Goal: Task Accomplishment & Management: Manage account settings

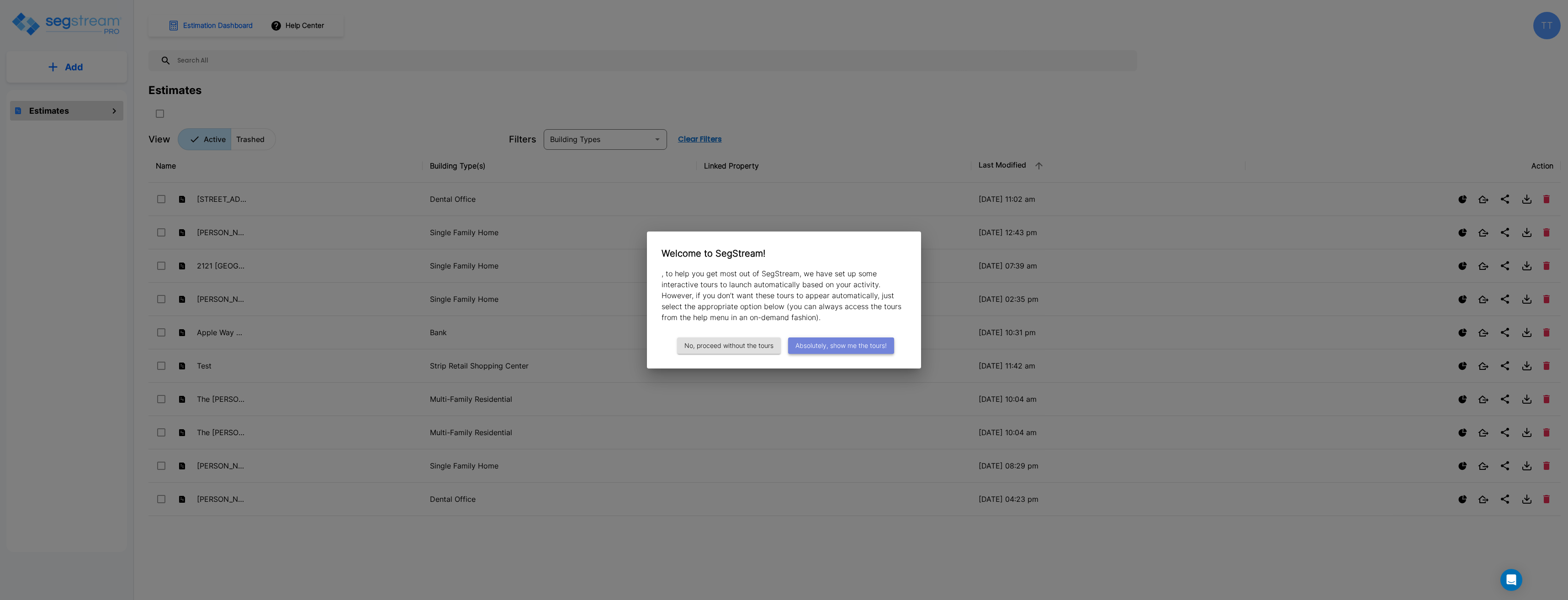
click at [880, 347] on button "Absolutely, show me the tours!" at bounding box center [841, 346] width 106 height 17
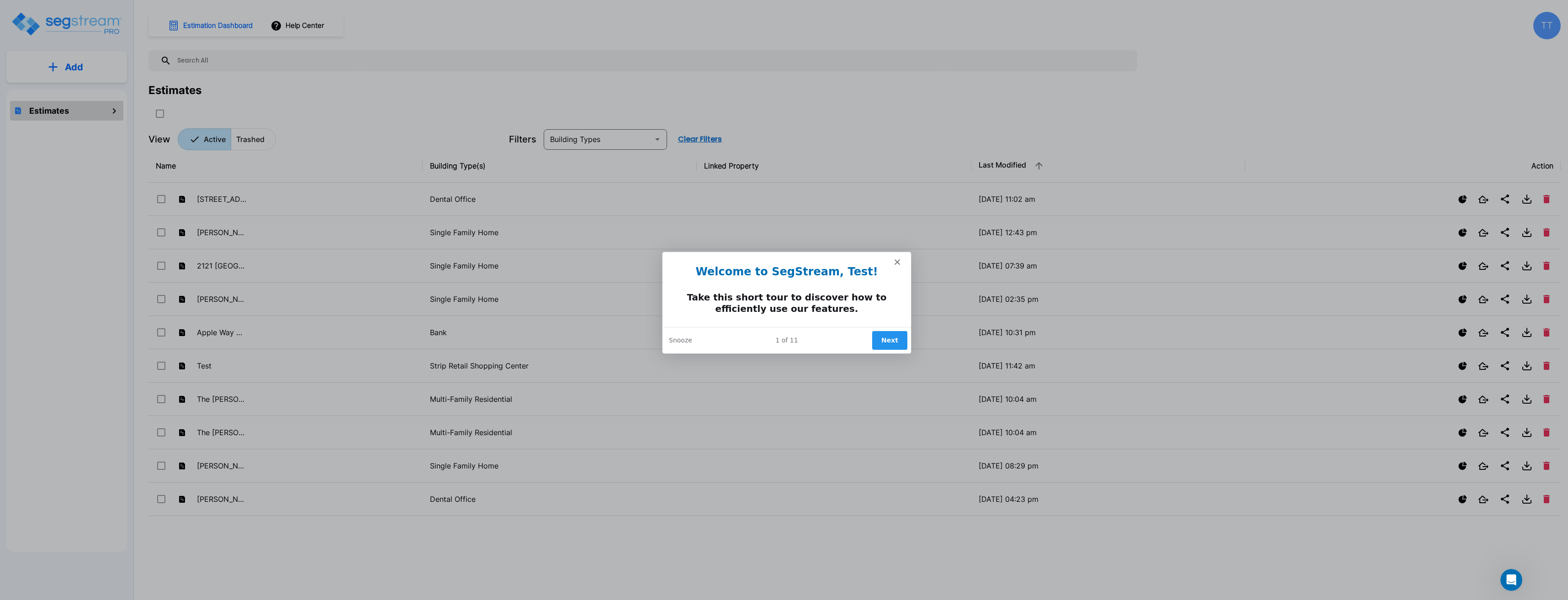
click at [891, 333] on button "Next" at bounding box center [889, 340] width 35 height 19
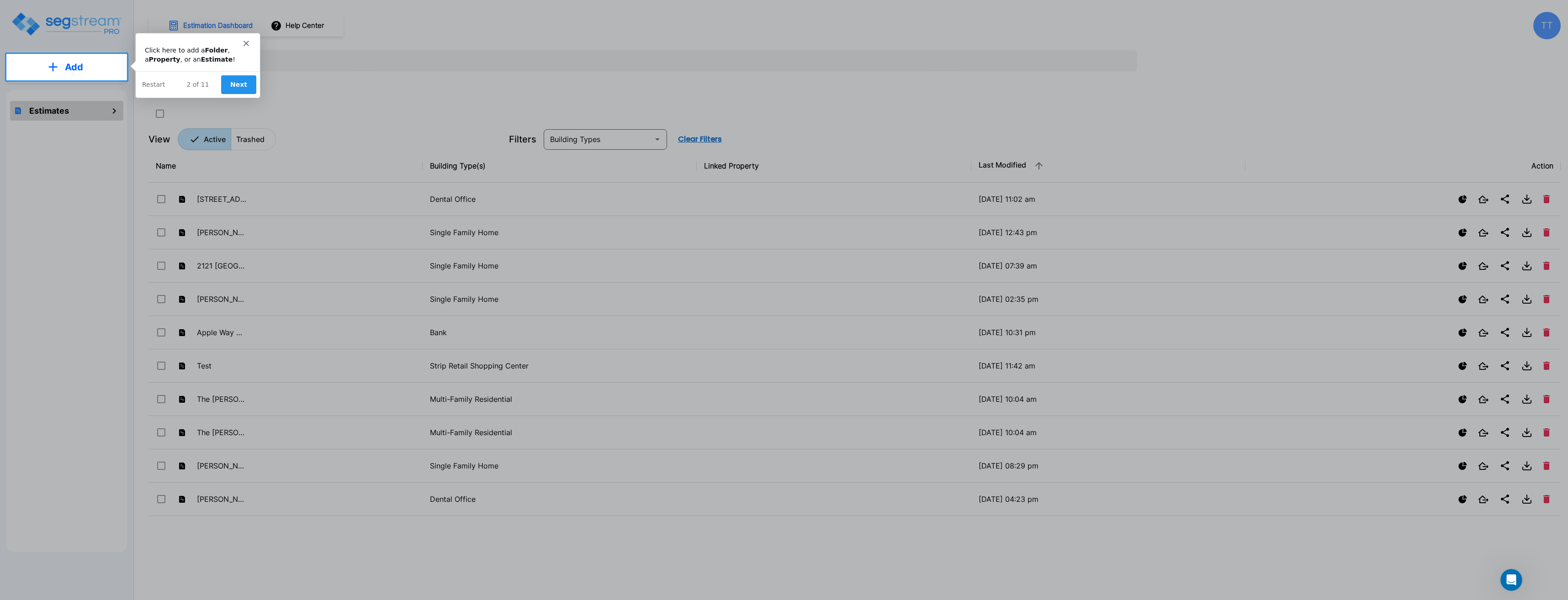
click at [82, 68] on div "Product tour overlay" at bounding box center [784, 300] width 1568 height 600
click at [236, 83] on button "Next" at bounding box center [239, 83] width 35 height 19
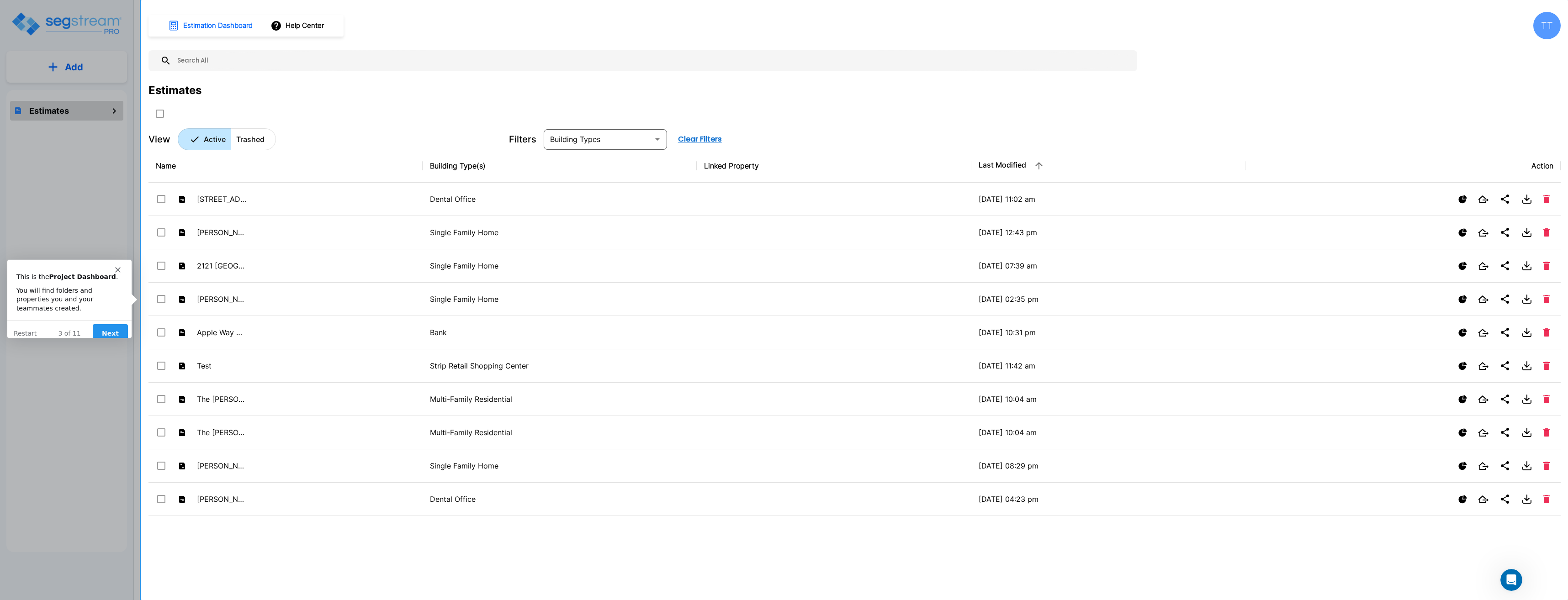
click at [49, 67] on div "Product tour overlay" at bounding box center [784, 300] width 1568 height 600
click at [116, 323] on button "Next" at bounding box center [110, 332] width 35 height 19
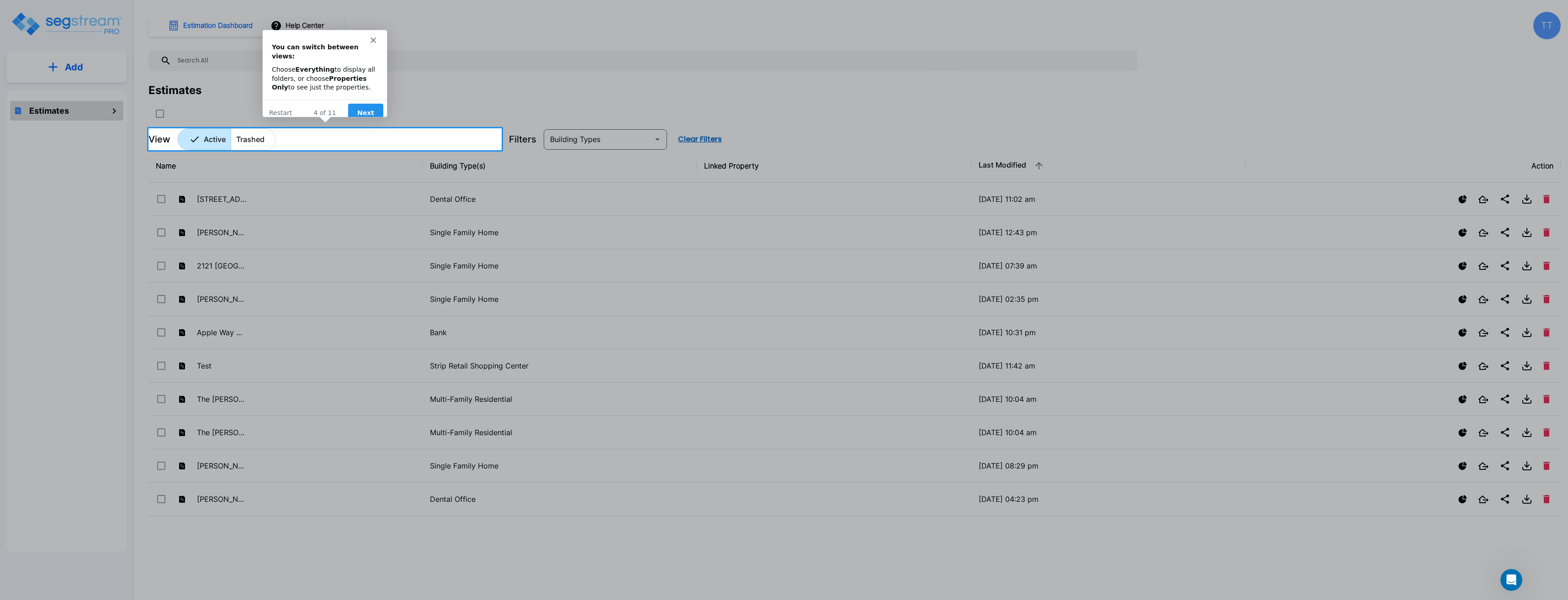
click at [359, 103] on button "Next" at bounding box center [365, 112] width 35 height 19
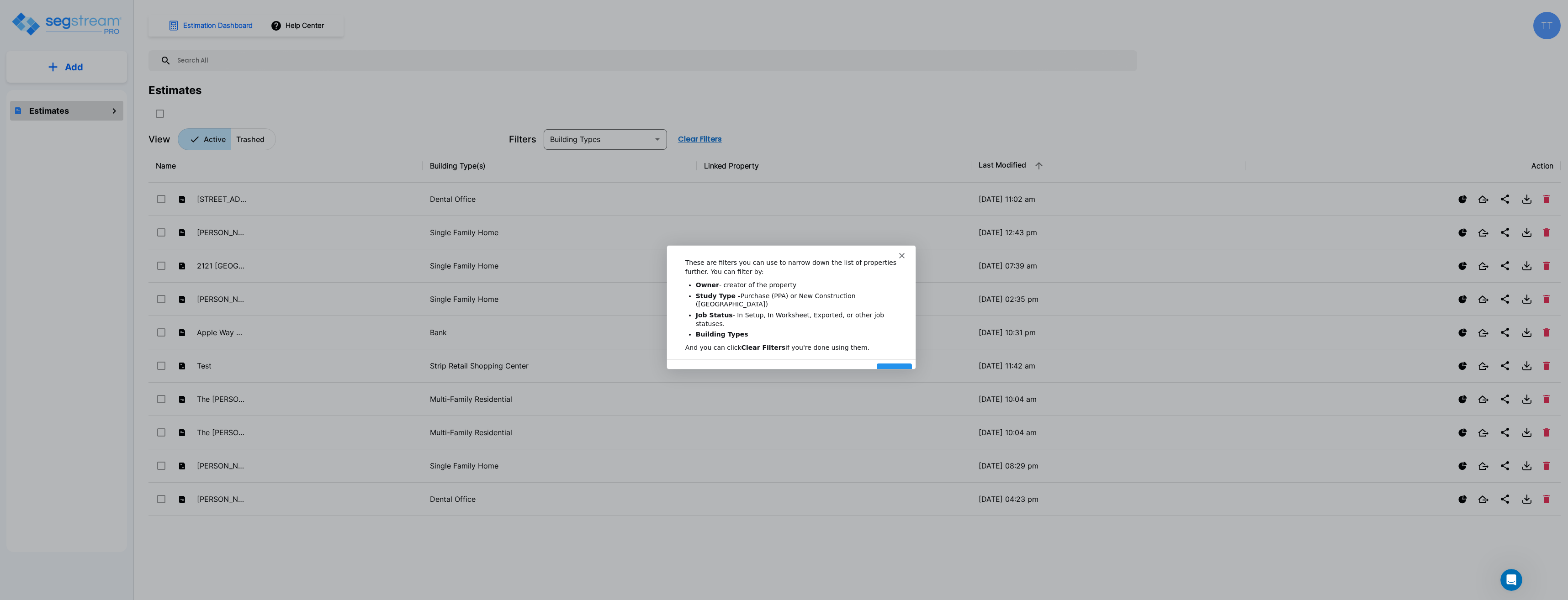
click at [898, 363] on button "Next" at bounding box center [894, 372] width 35 height 19
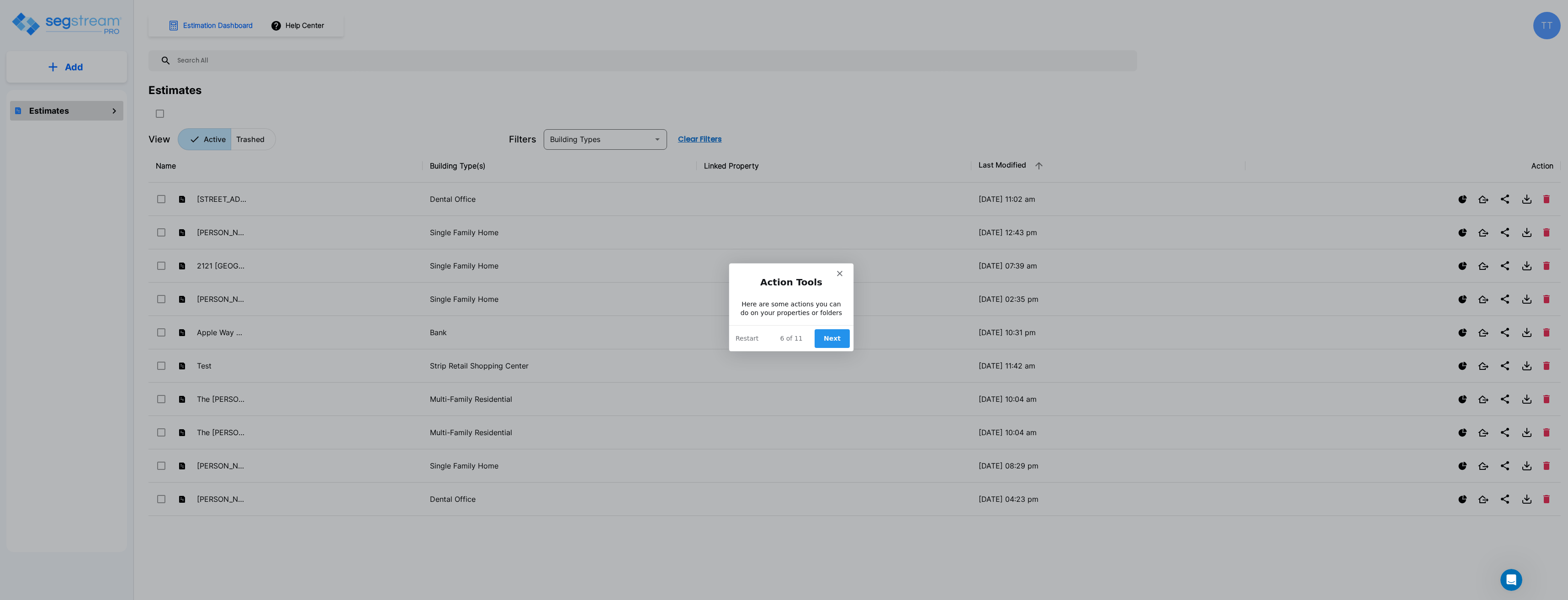
click at [836, 338] on button "Next" at bounding box center [832, 338] width 35 height 19
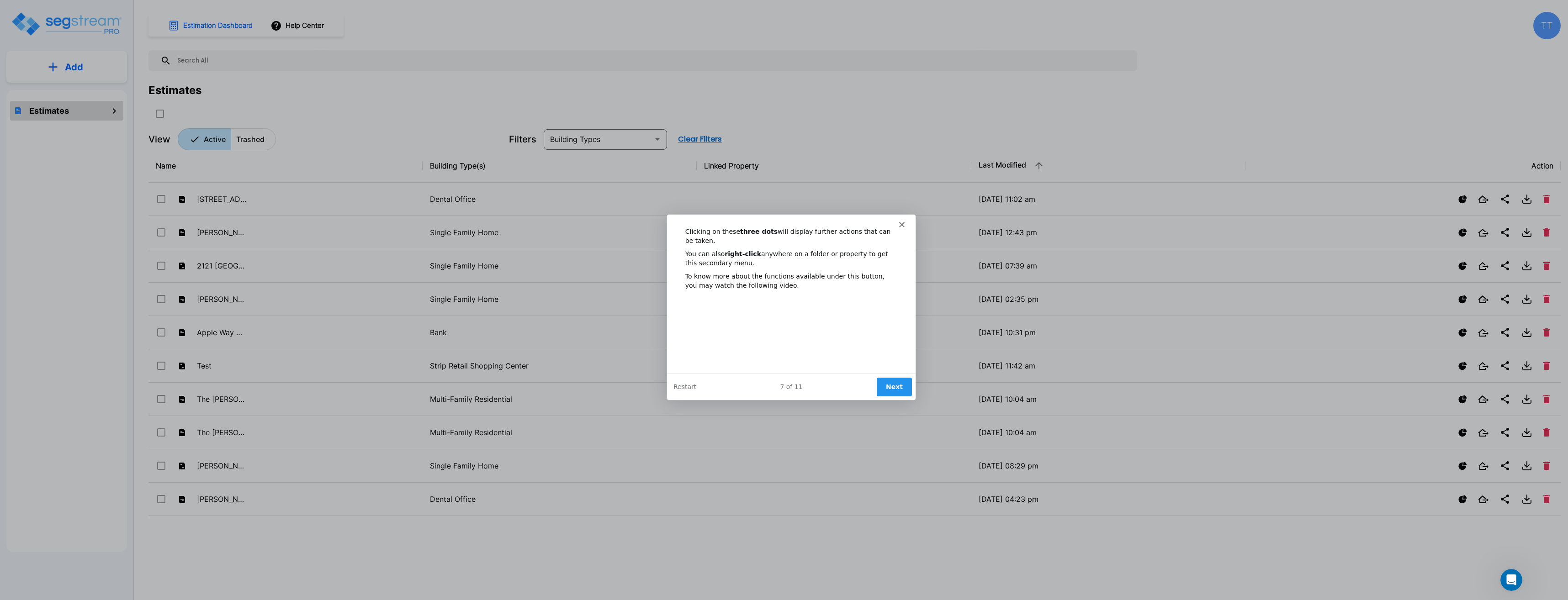
click at [893, 385] on button "Next" at bounding box center [894, 386] width 35 height 19
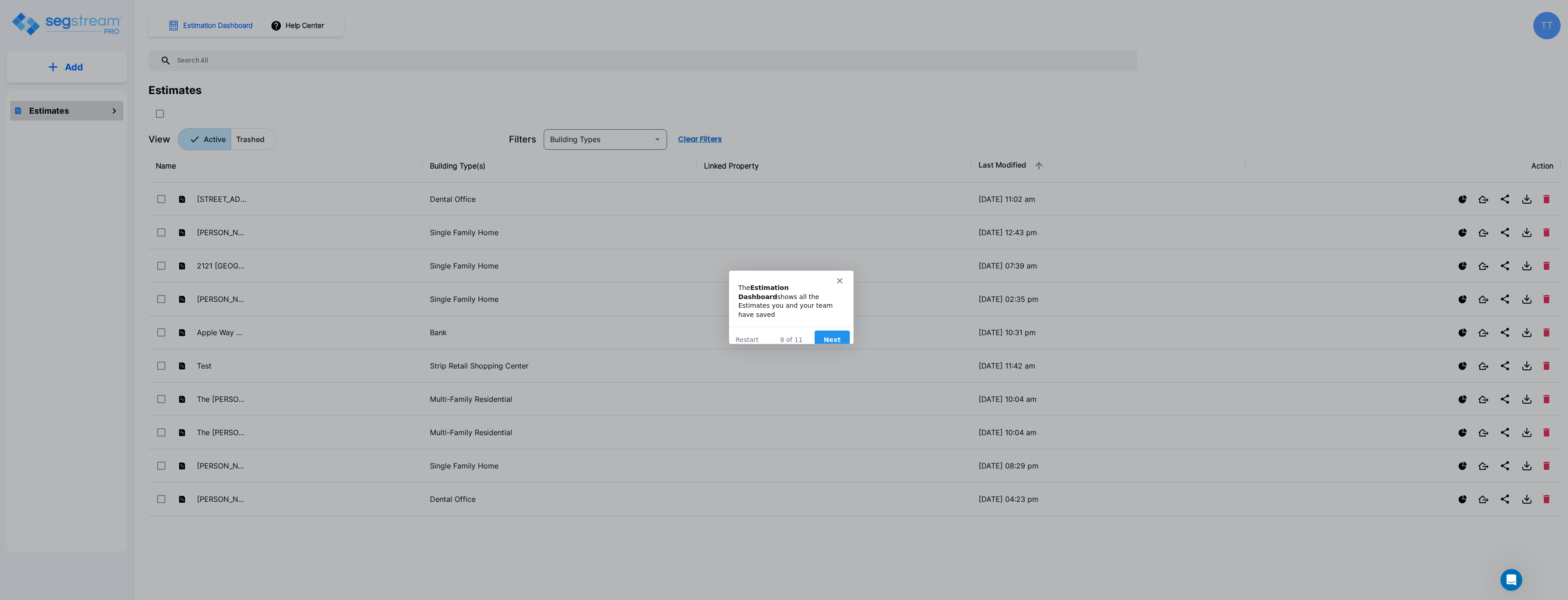
click at [833, 333] on button "Next" at bounding box center [832, 339] width 35 height 19
click at [836, 337] on button "Next" at bounding box center [832, 343] width 35 height 19
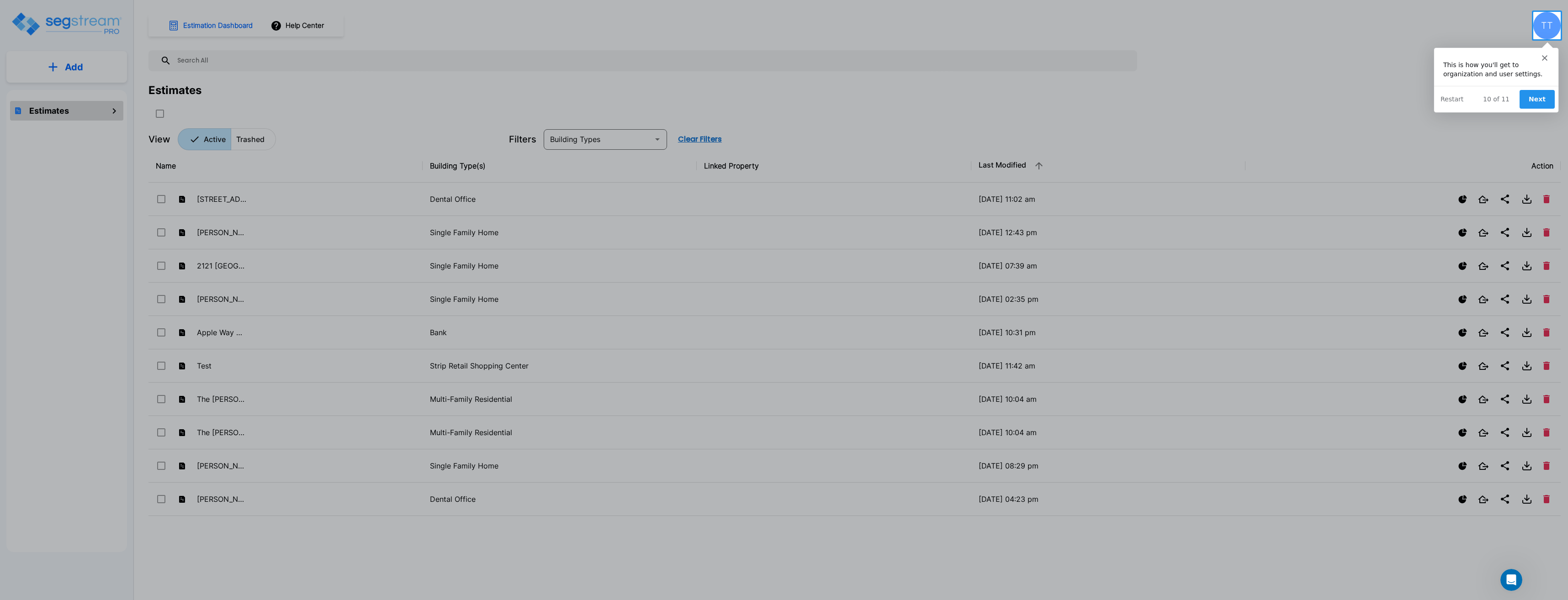
click at [1538, 103] on button "Next" at bounding box center [1537, 99] width 35 height 19
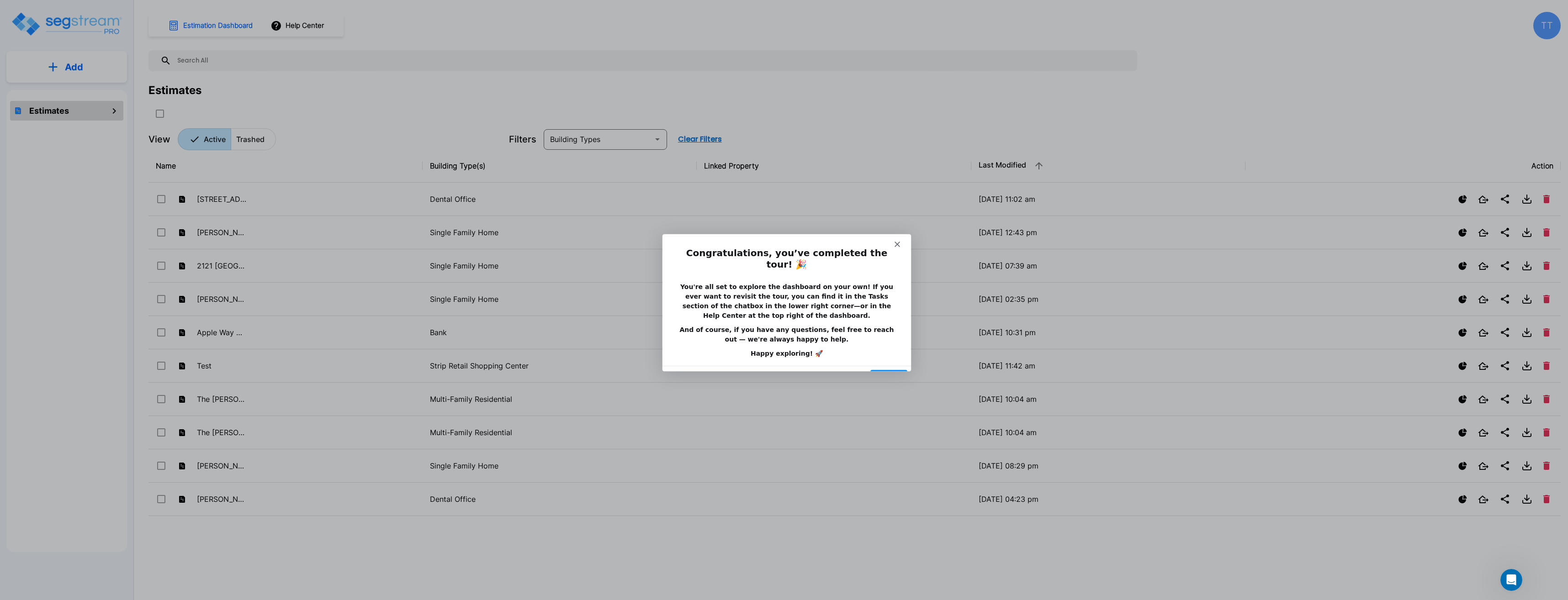
click at [890, 369] on button "Done" at bounding box center [888, 378] width 37 height 19
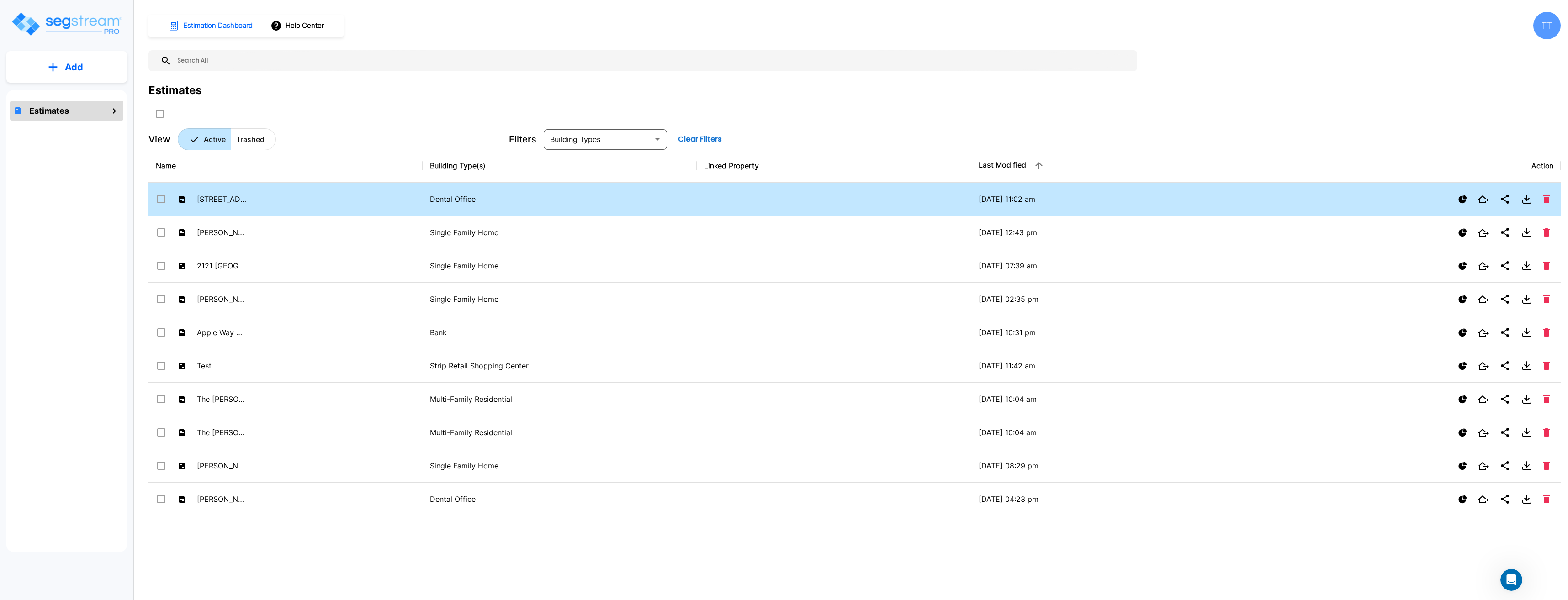
drag, startPoint x: 528, startPoint y: 208, endPoint x: 301, endPoint y: 210, distance: 227.0
drag, startPoint x: 301, startPoint y: 210, endPoint x: 158, endPoint y: 198, distance: 143.5
click at [158, 198] on input "select row 503 North Pine Street Preliminary Analysis" at bounding box center [160, 197] width 9 height 8
click at [1465, 200] on icon "Show Ranges" at bounding box center [1463, 199] width 9 height 9
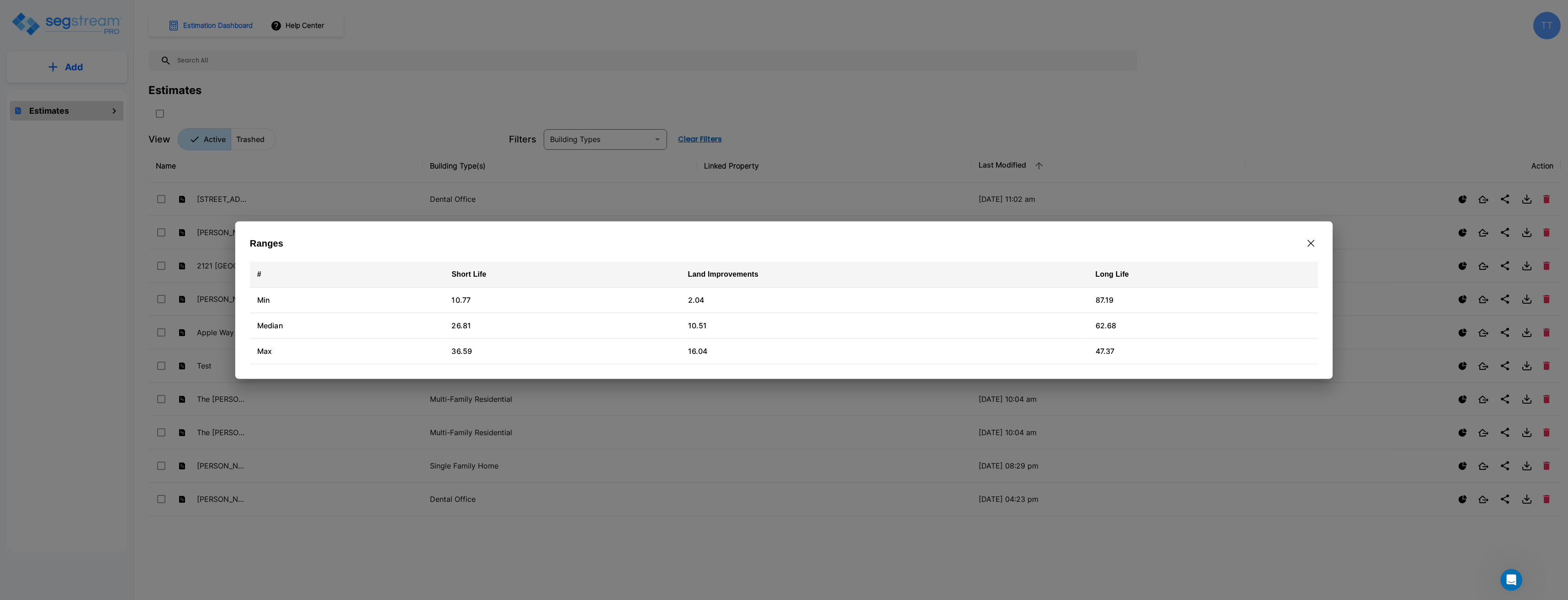
click at [1300, 246] on div "Ranges" at bounding box center [784, 243] width 1068 height 15
click at [1308, 244] on icon "button" at bounding box center [1311, 243] width 7 height 7
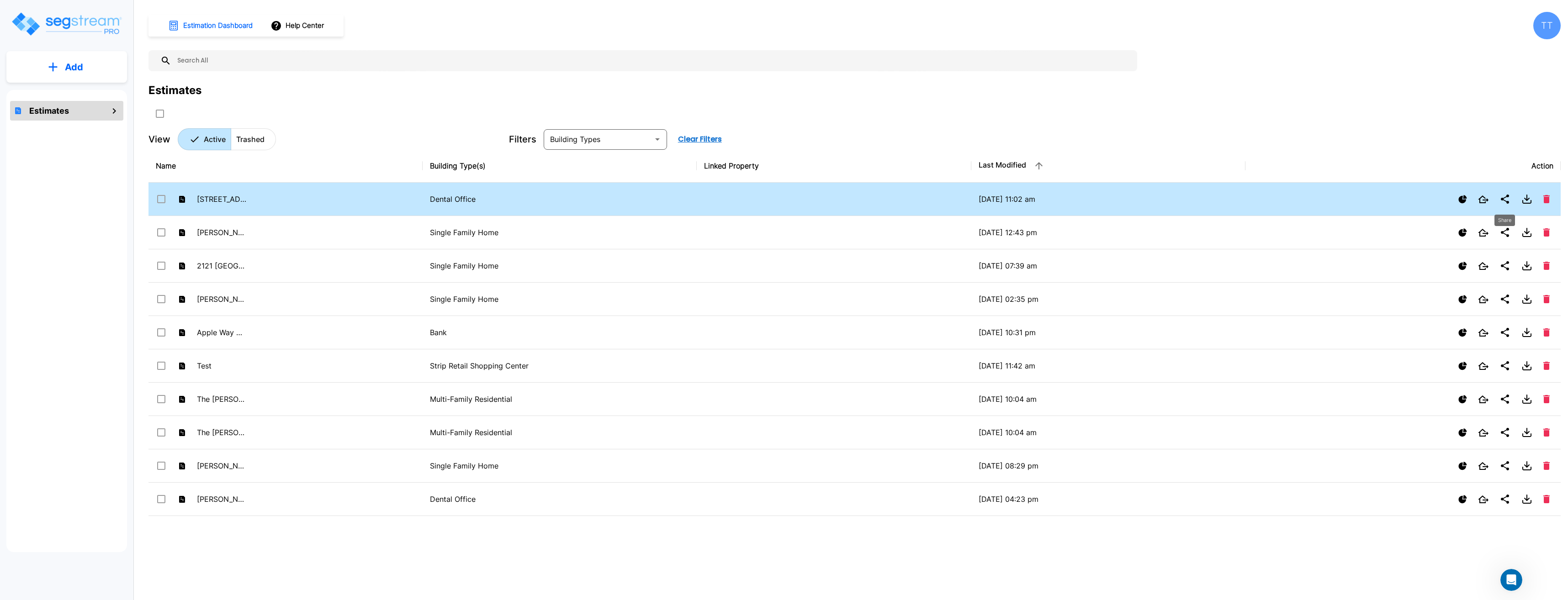
click at [1503, 199] on icon "Share" at bounding box center [1505, 199] width 9 height 9
checkbox input "true"
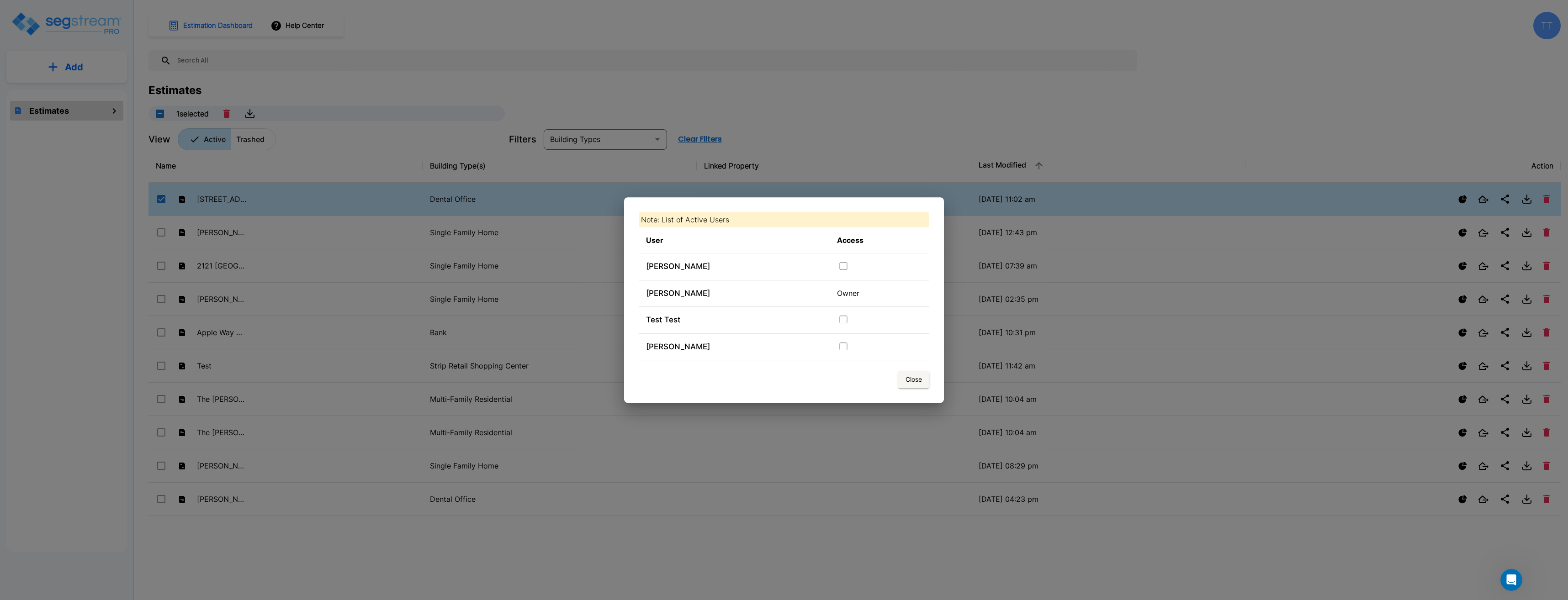
click at [848, 317] on input "checkbox" at bounding box center [843, 319] width 9 height 8
click at [841, 318] on input "checkbox" at bounding box center [843, 319] width 9 height 8
click at [841, 319] on input "checkbox" at bounding box center [843, 319] width 9 height 8
checkbox input "false"
click at [918, 386] on button "Close" at bounding box center [914, 380] width 31 height 17
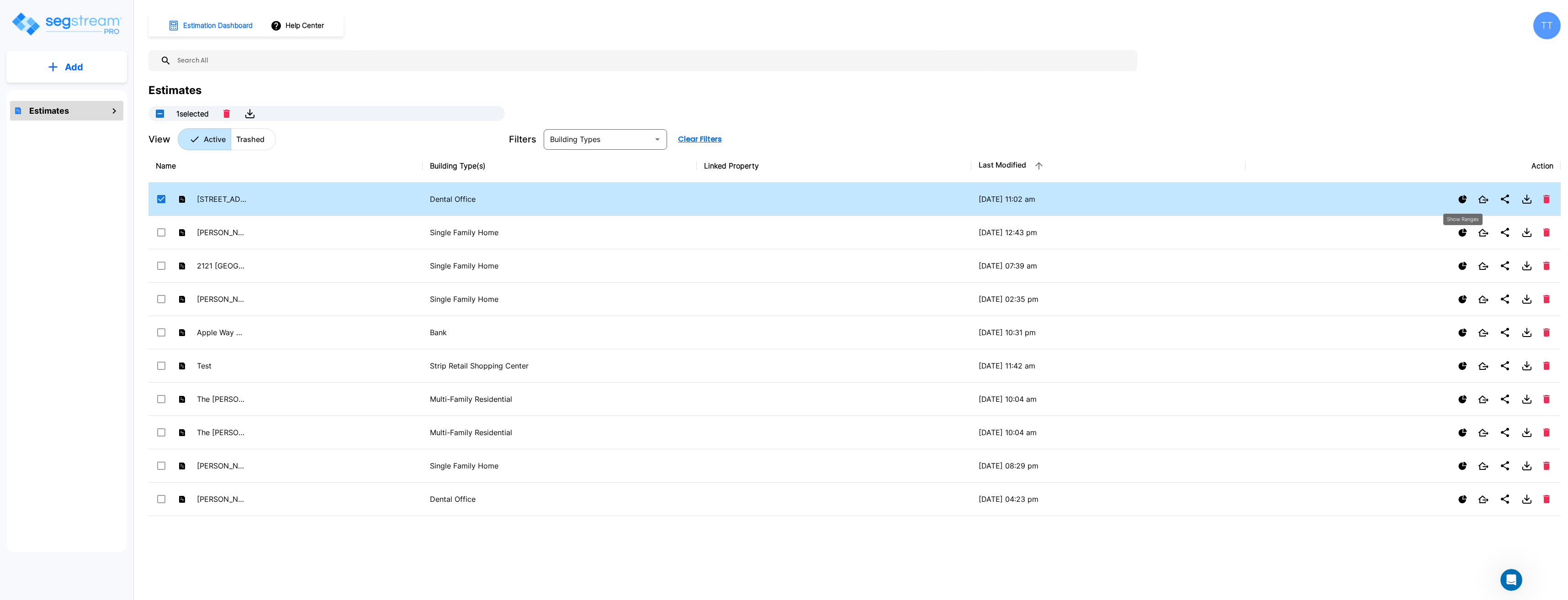
click at [1470, 201] on button "Show Ranges" at bounding box center [1463, 199] width 16 height 16
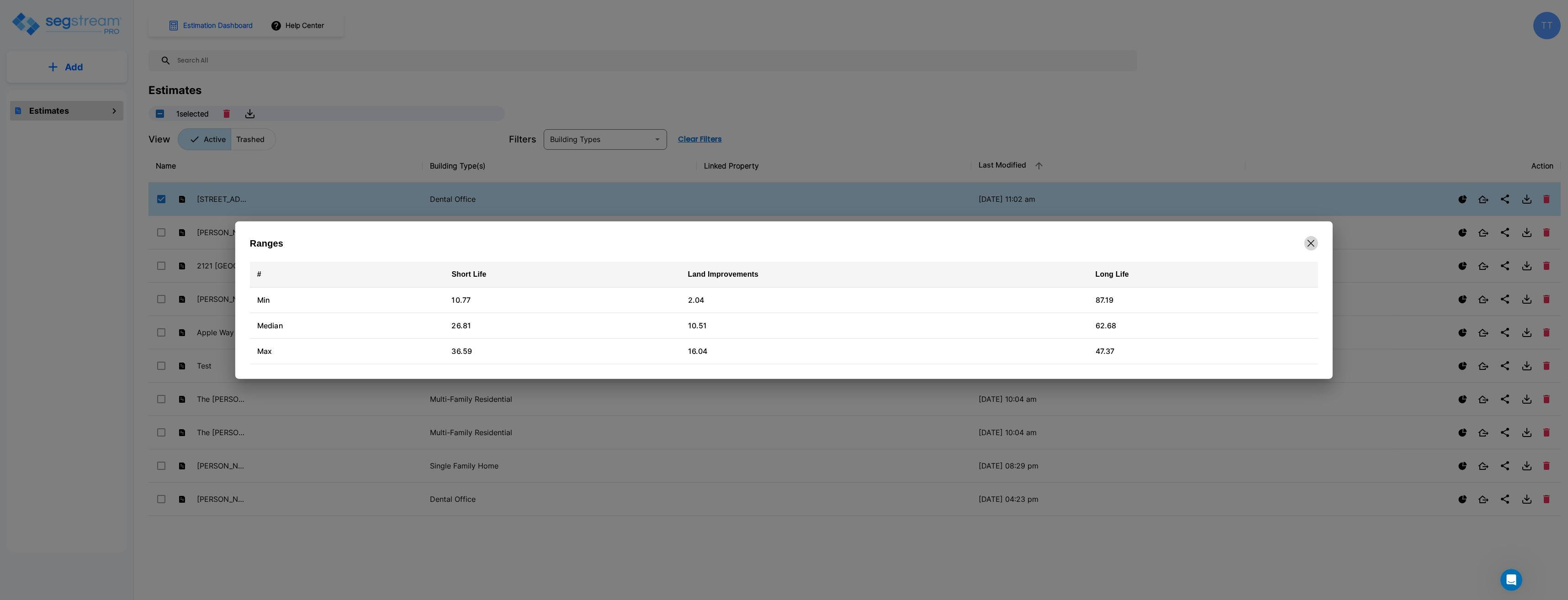
click at [1307, 243] on icon "button" at bounding box center [1311, 243] width 7 height 7
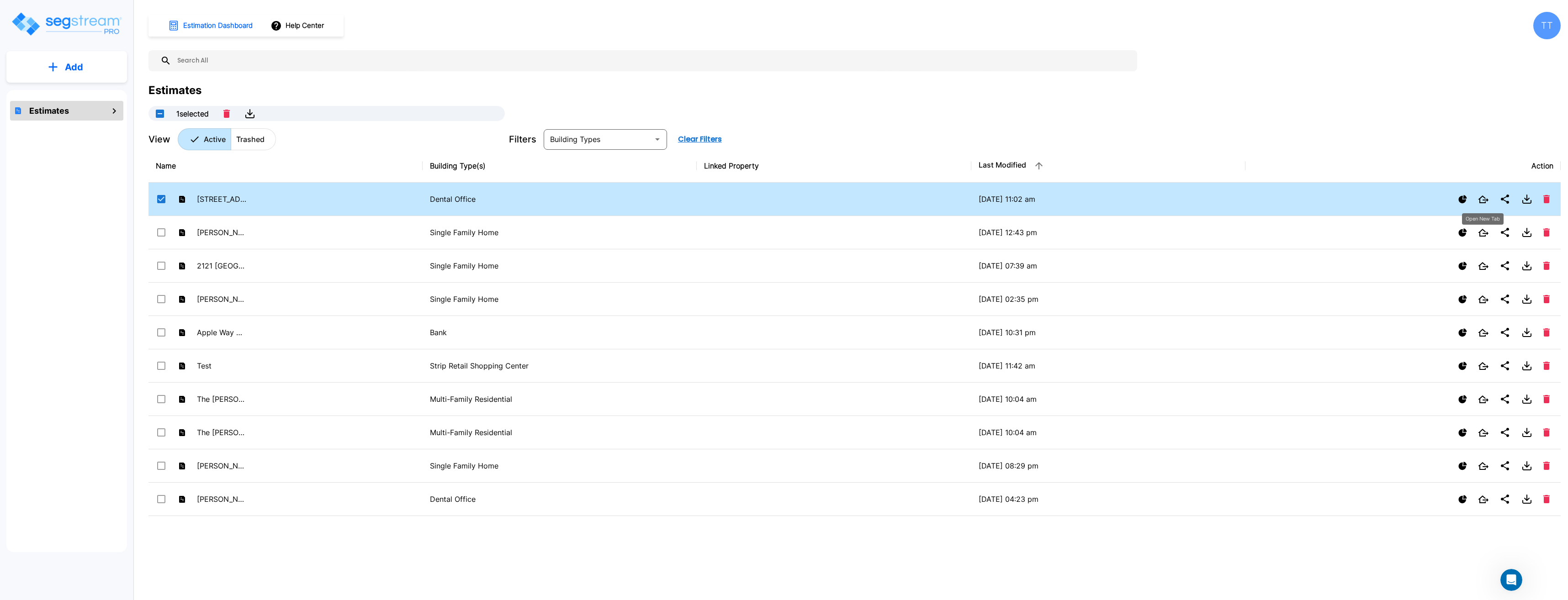
click at [1482, 204] on button "Open New Tab" at bounding box center [1483, 199] width 18 height 15
checkbox input "false"
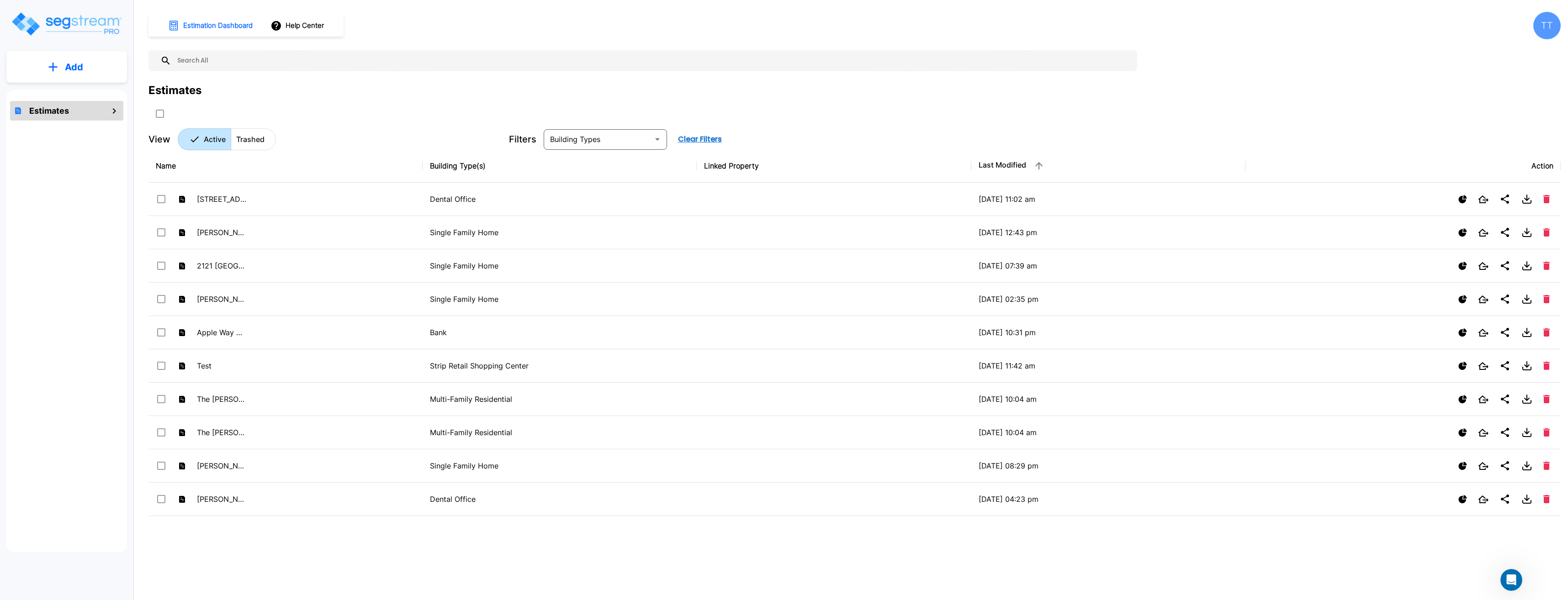
click at [1552, 24] on div "TT" at bounding box center [1547, 26] width 27 height 27
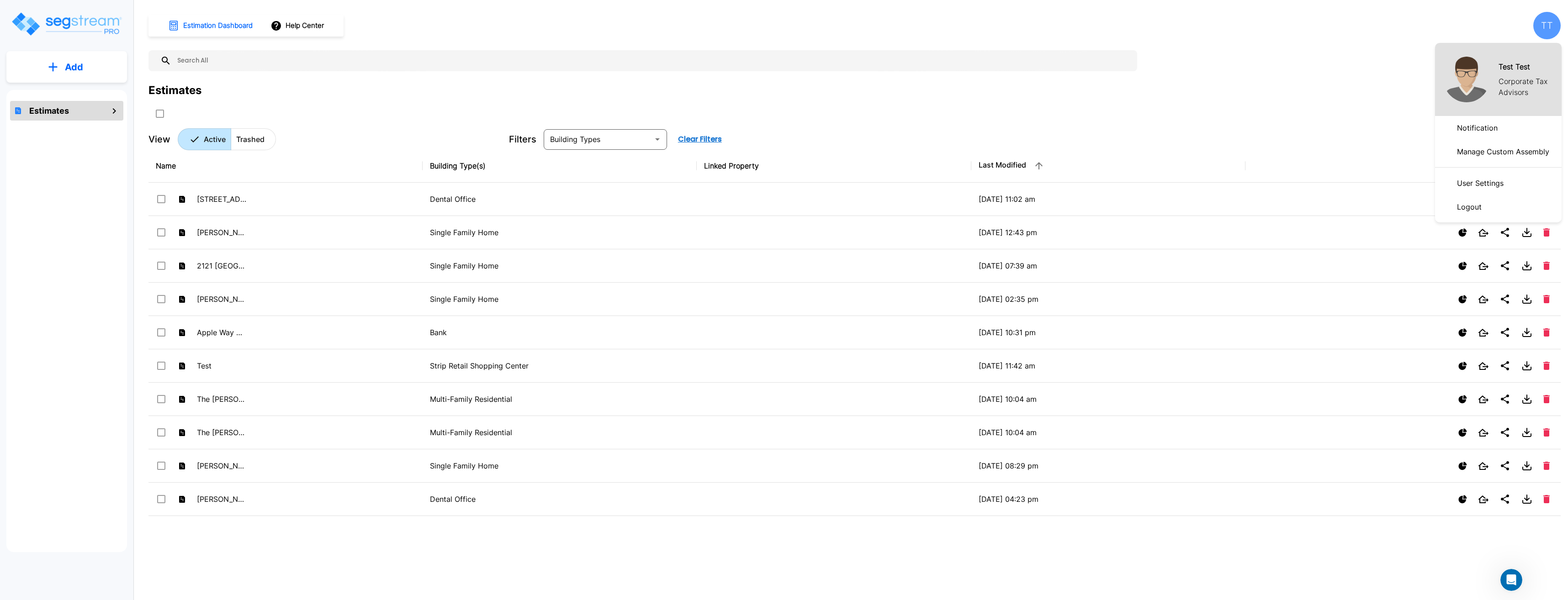
click at [1466, 187] on p "User Settings" at bounding box center [1480, 183] width 54 height 18
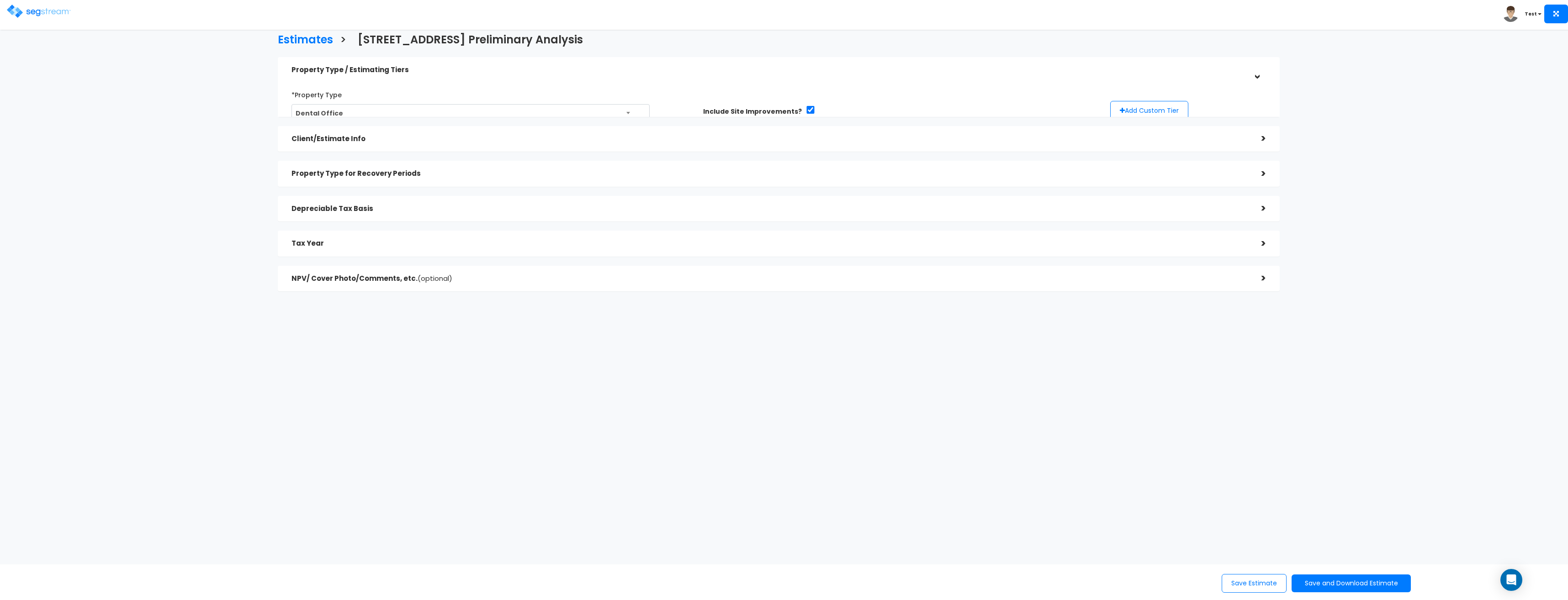
select select "SC"
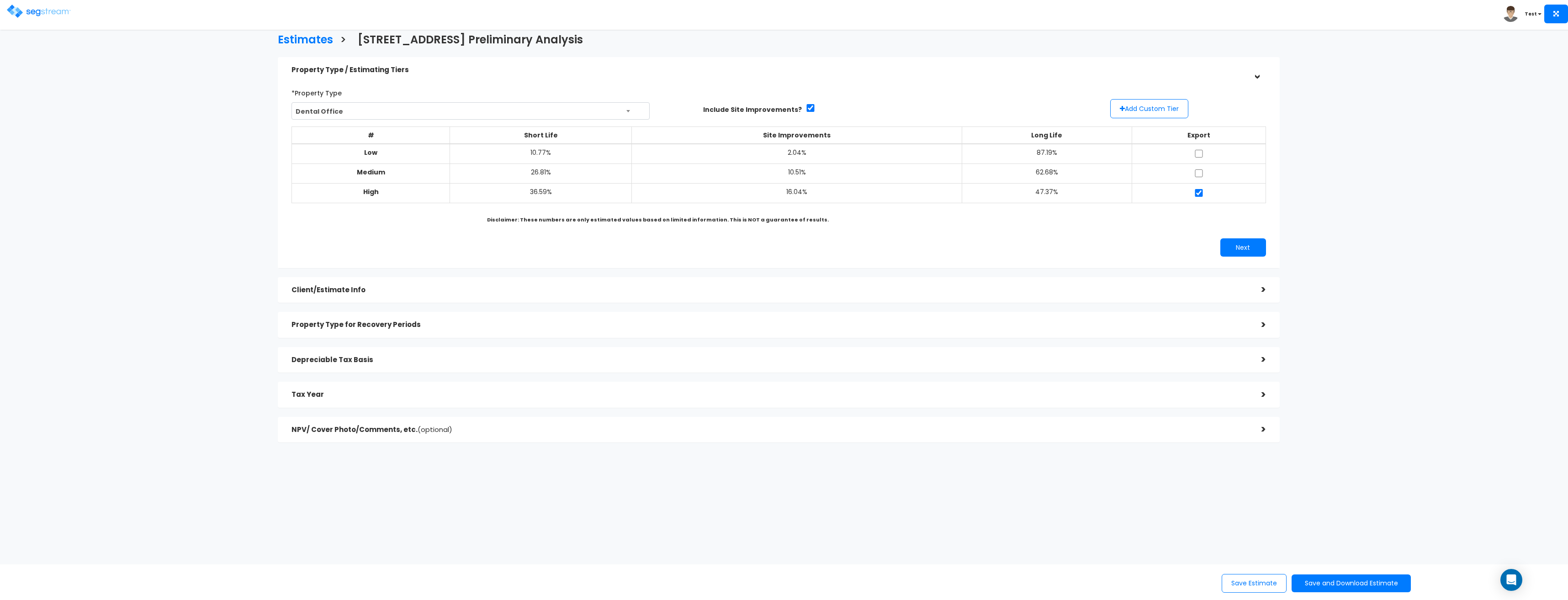
click at [590, 287] on h5 "Client/Estimate Info" at bounding box center [769, 290] width 956 height 8
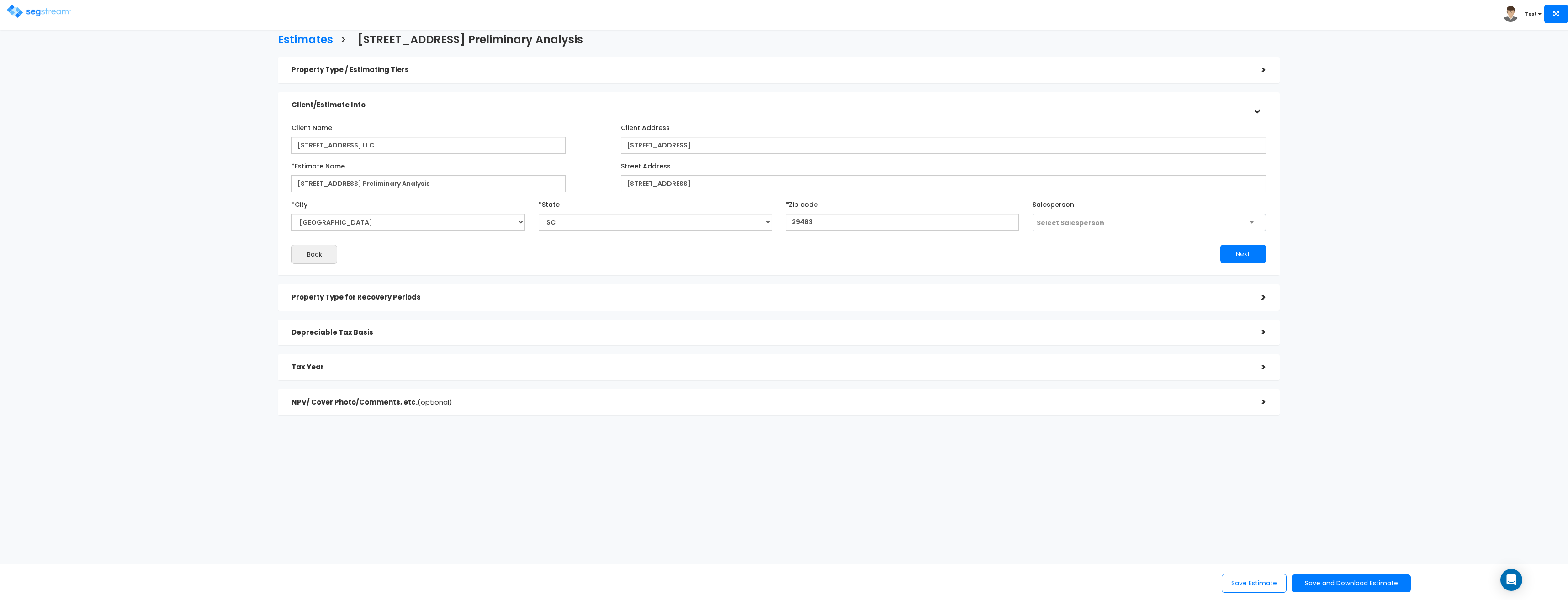
click at [590, 292] on div "Property Type for Recovery Periods" at bounding box center [769, 298] width 956 height 17
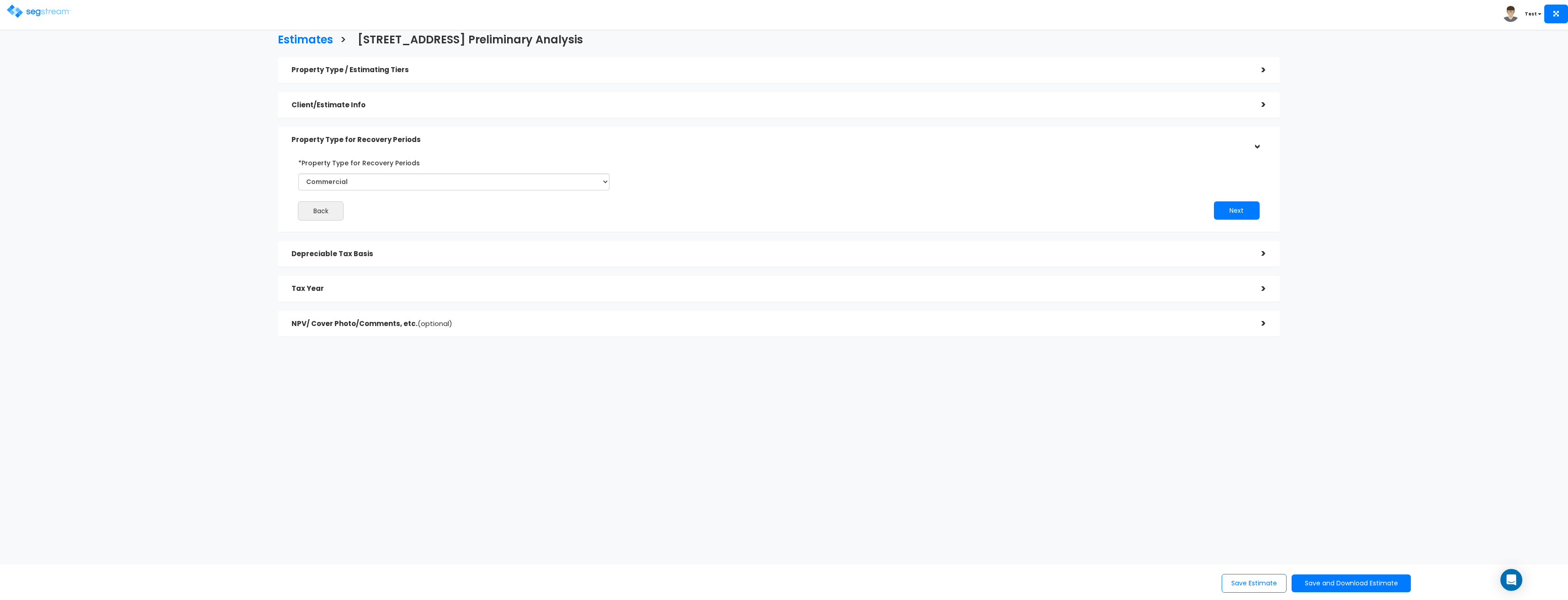
click at [578, 258] on div "Depreciable Tax Basis" at bounding box center [769, 254] width 956 height 17
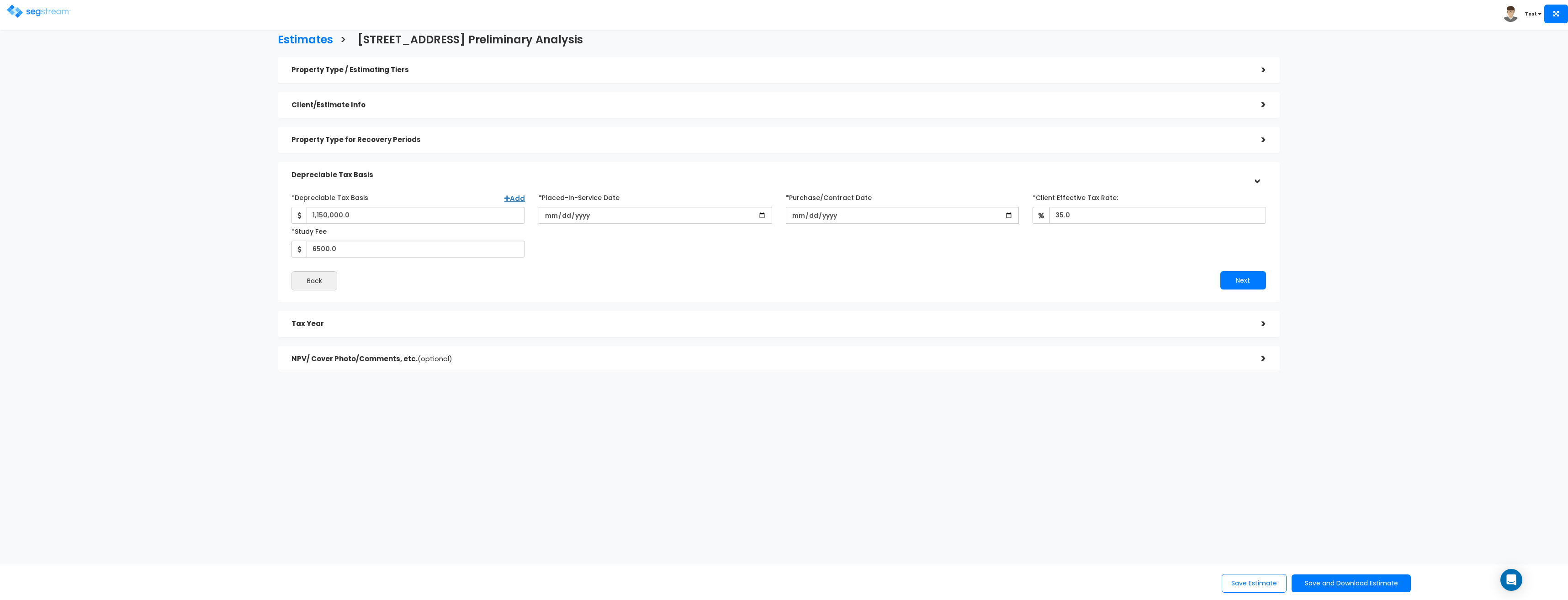
click at [609, 310] on div "Property Type / Estimating Tiers > *Property Type Dental Office Assisted/Senior…" at bounding box center [779, 214] width 1002 height 315
click at [615, 328] on div "Tax Year" at bounding box center [769, 324] width 956 height 17
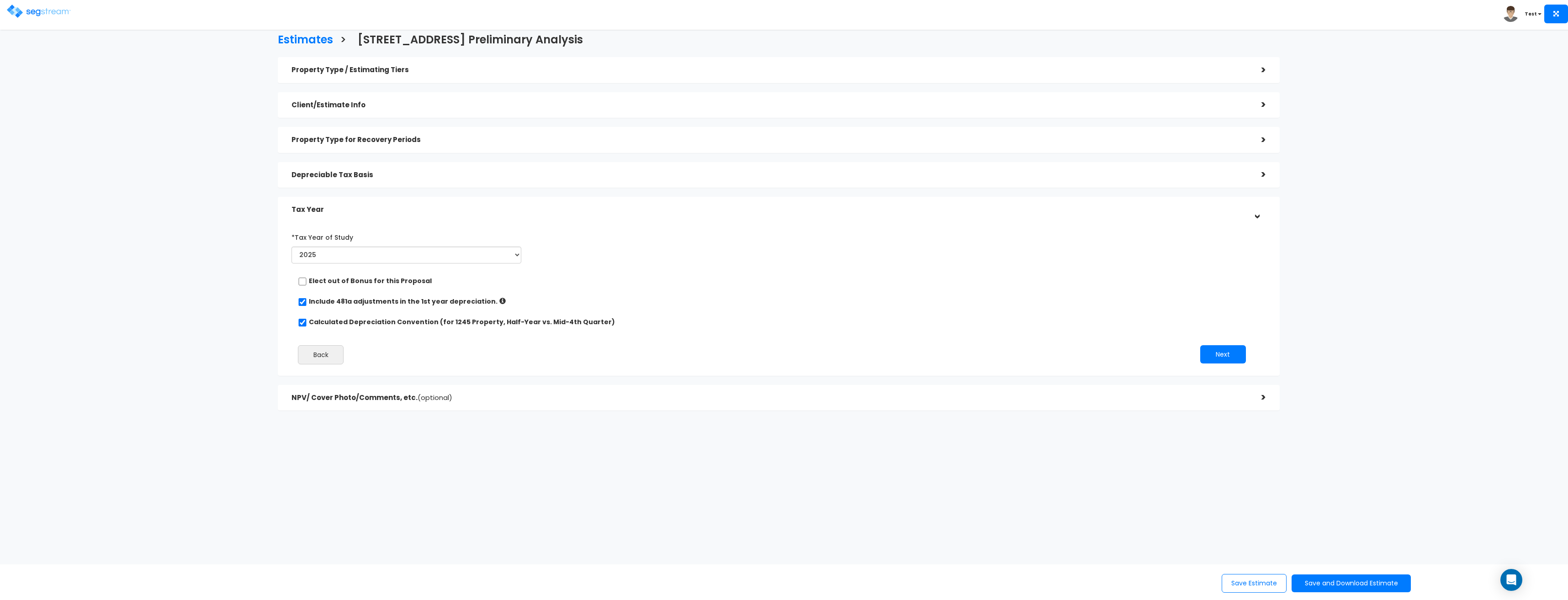
click at [614, 385] on div "NPV/ Cover Photo/Comments, etc. (optional) >" at bounding box center [779, 398] width 1002 height 26
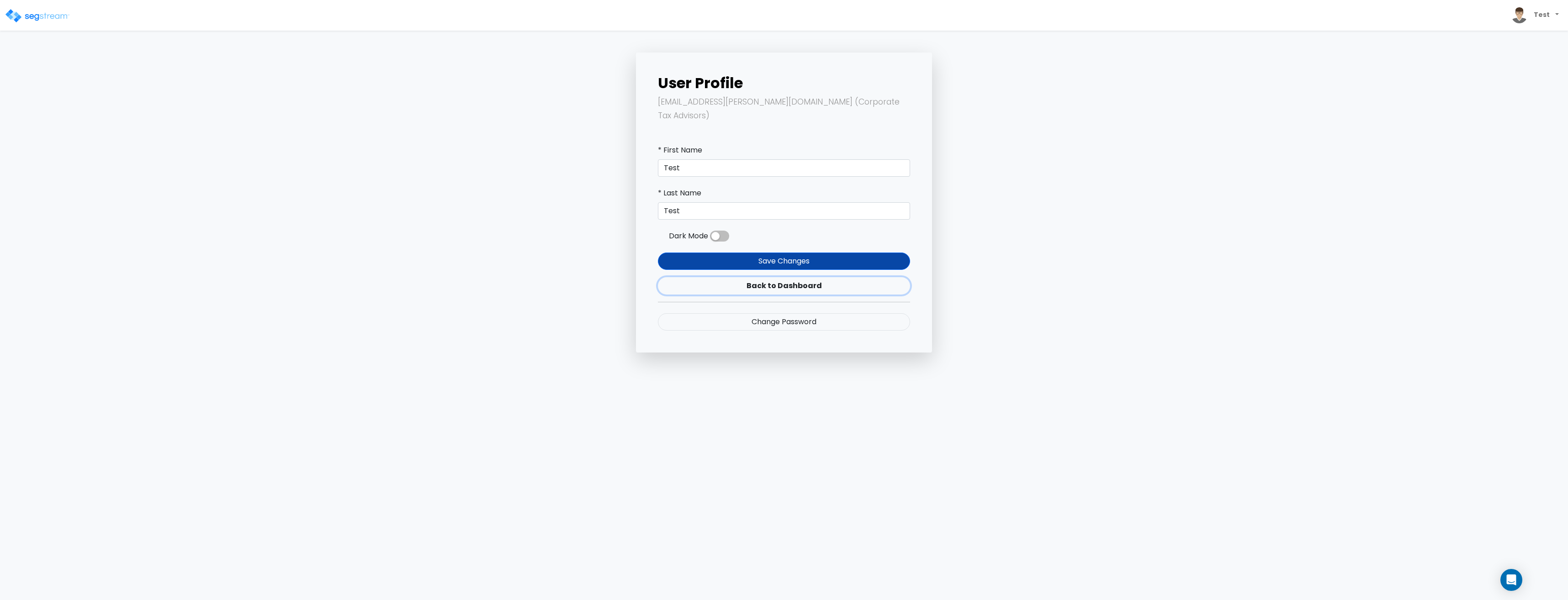
click at [770, 277] on link "Back to Dashboard" at bounding box center [784, 286] width 252 height 18
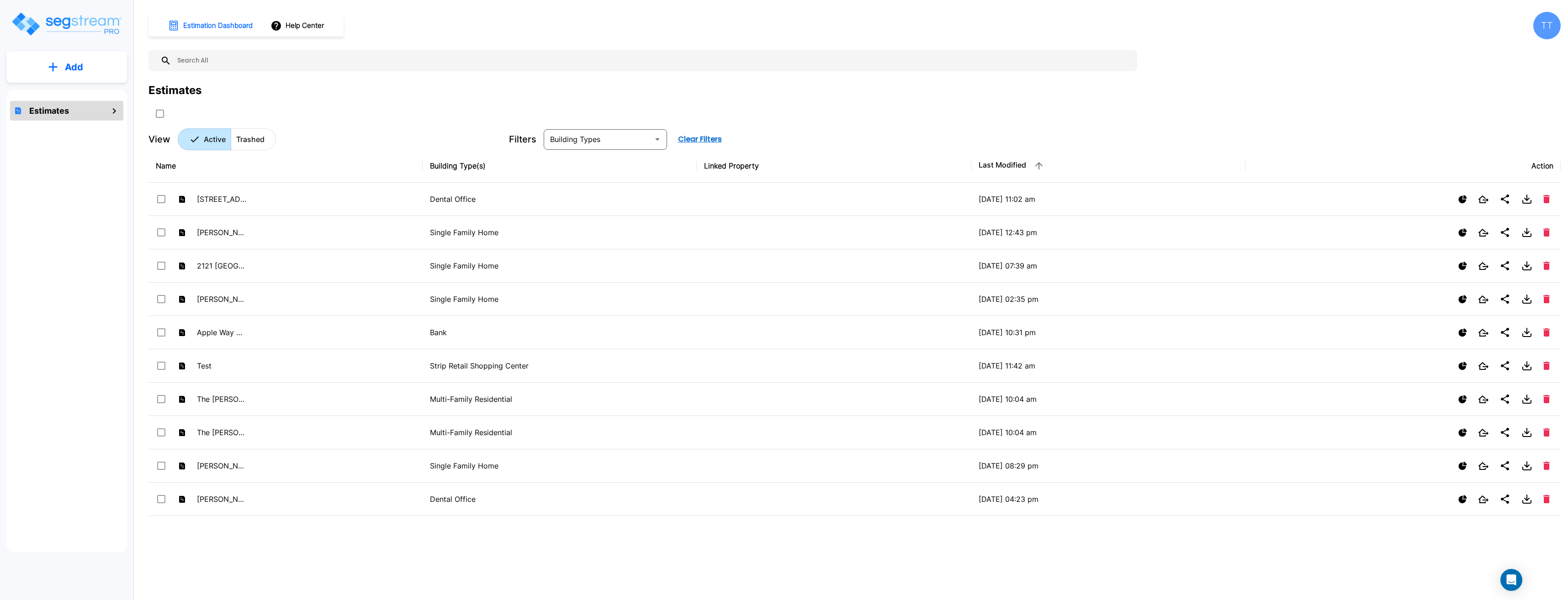
click at [1545, 32] on div "TT" at bounding box center [1547, 26] width 27 height 27
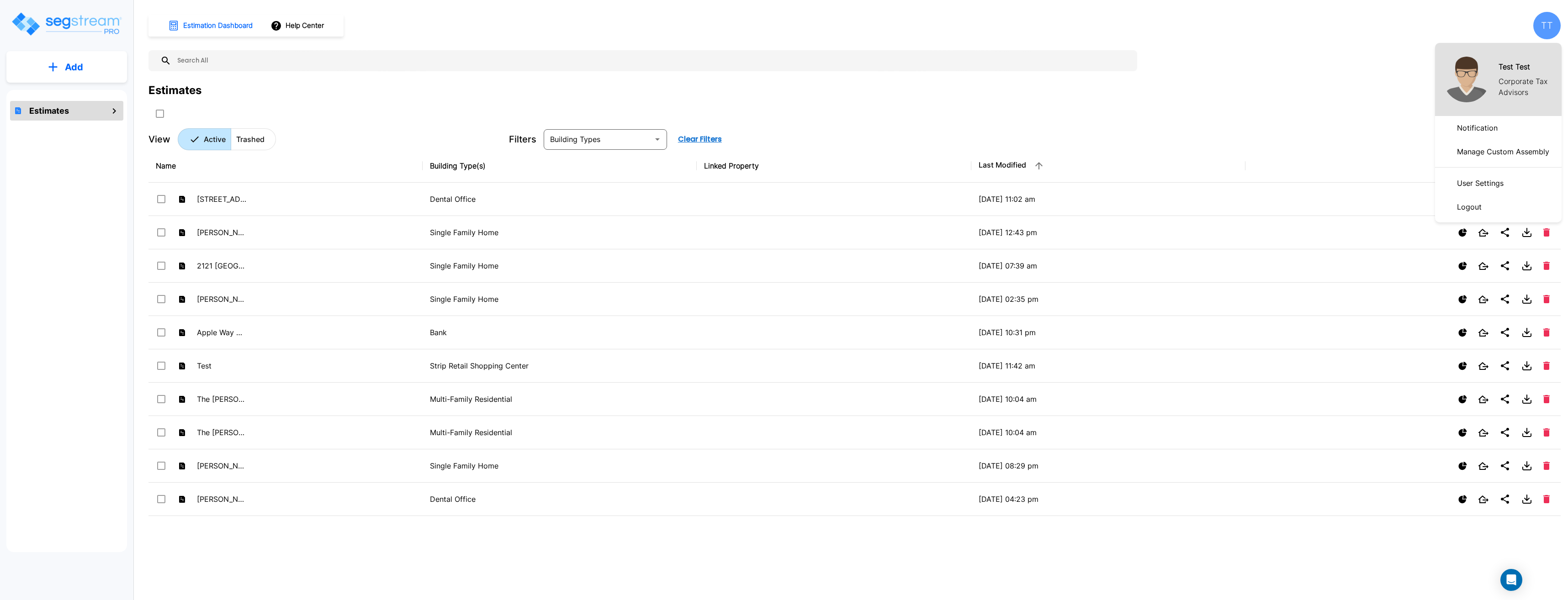
click at [1481, 204] on p "Logout" at bounding box center [1469, 207] width 32 height 18
